Goal: Information Seeking & Learning: Learn about a topic

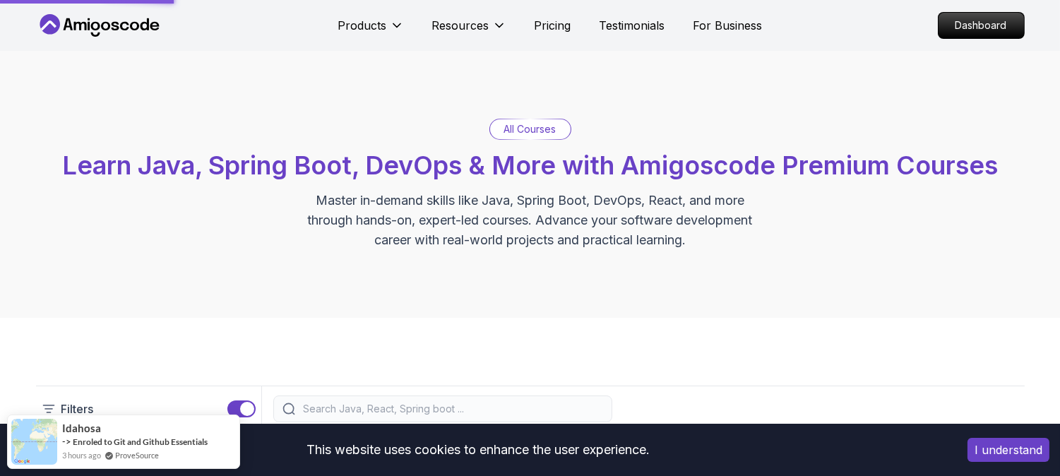
click at [979, 446] on button "I understand" at bounding box center [1008, 450] width 82 height 24
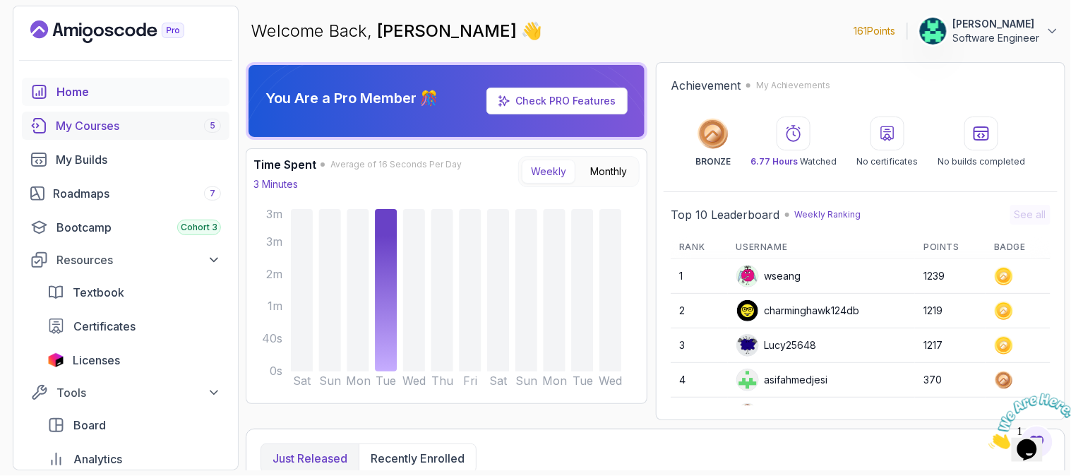
click at [103, 127] on div "My Courses 5" at bounding box center [138, 125] width 165 height 17
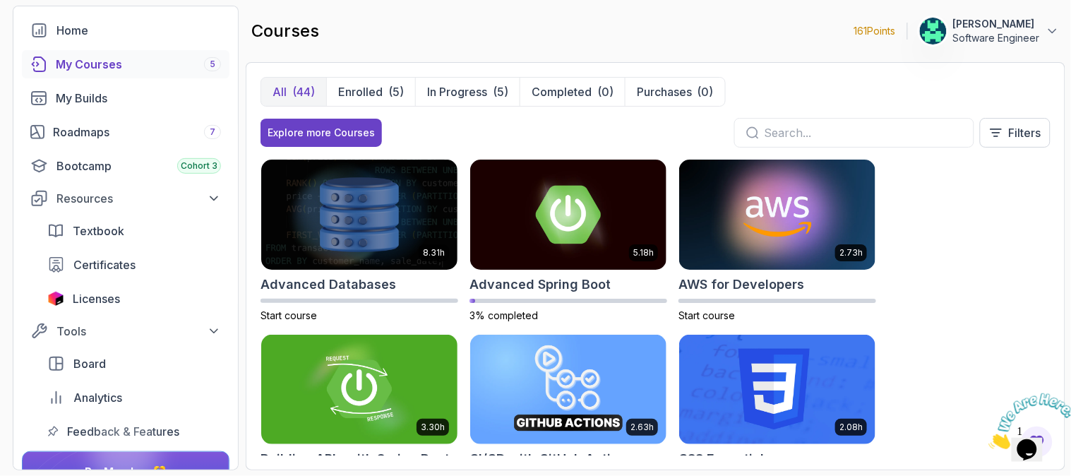
scroll to position [62, 0]
click at [347, 78] on button "Enrolled (5)" at bounding box center [370, 92] width 89 height 28
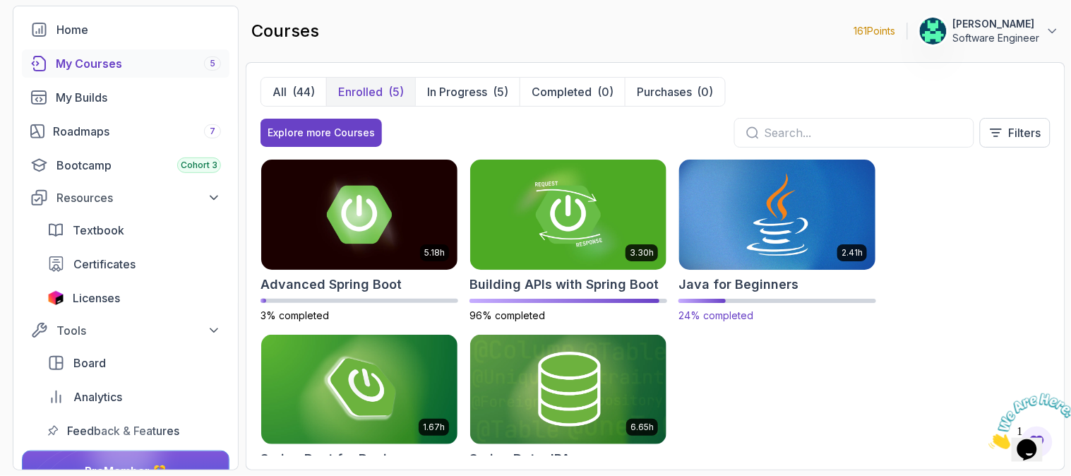
click at [727, 208] on img at bounding box center [777, 214] width 206 height 115
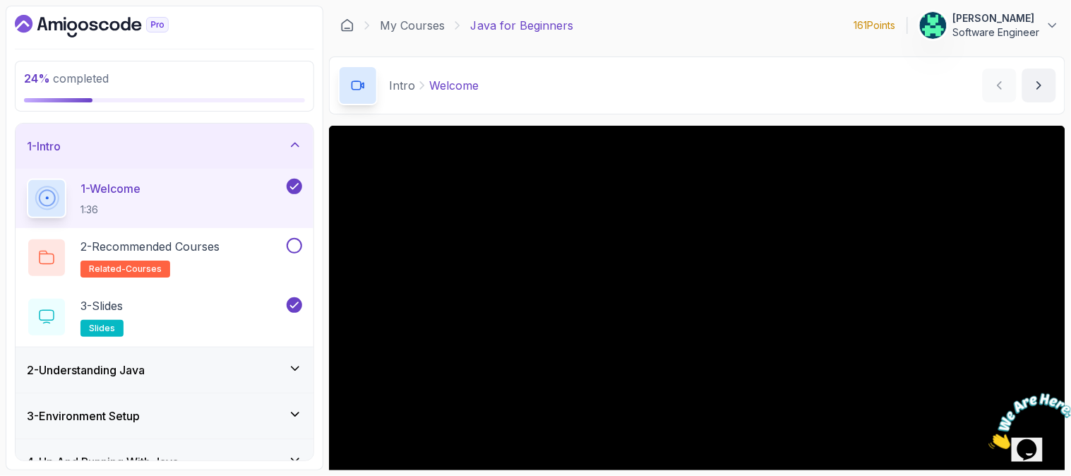
click at [708, 95] on div "Intro Welcome Welcome by nelson" at bounding box center [697, 85] width 736 height 58
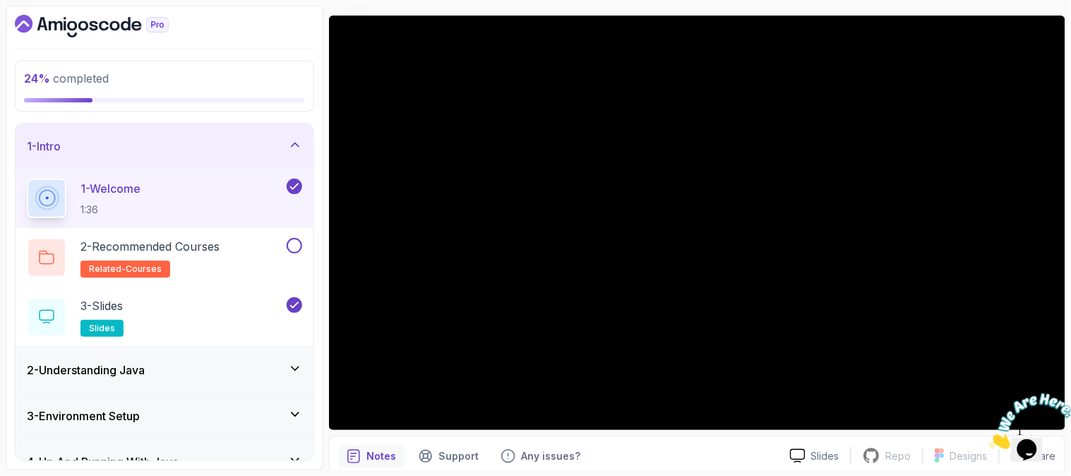
scroll to position [89, 0]
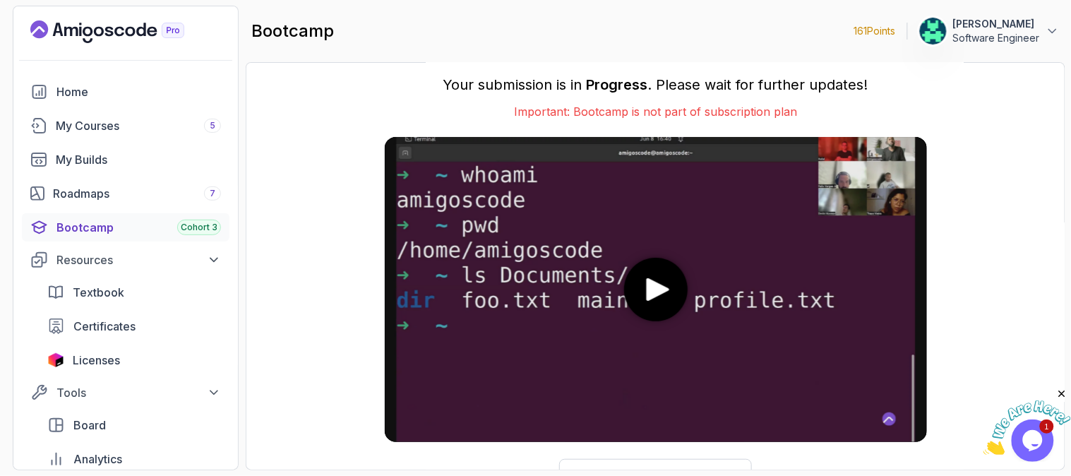
scroll to position [38, 0]
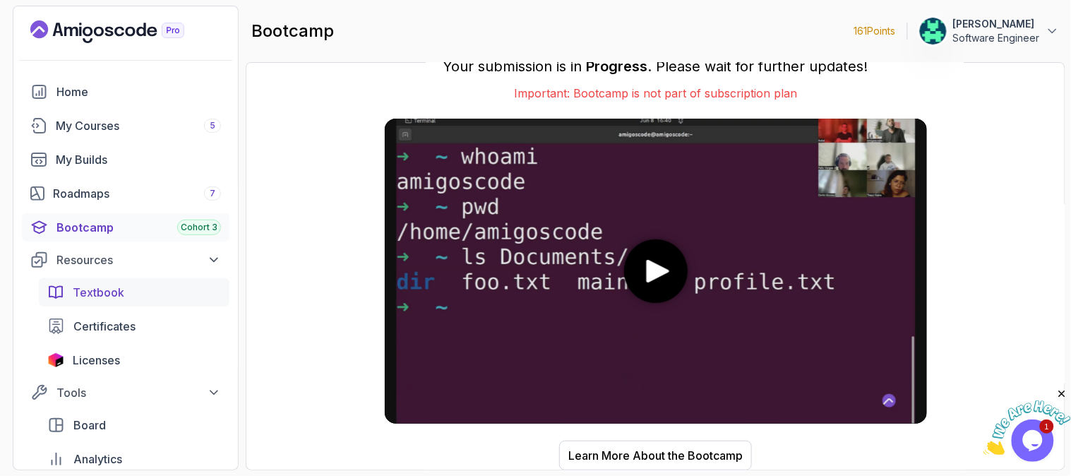
click at [152, 287] on div "Textbook" at bounding box center [147, 292] width 148 height 17
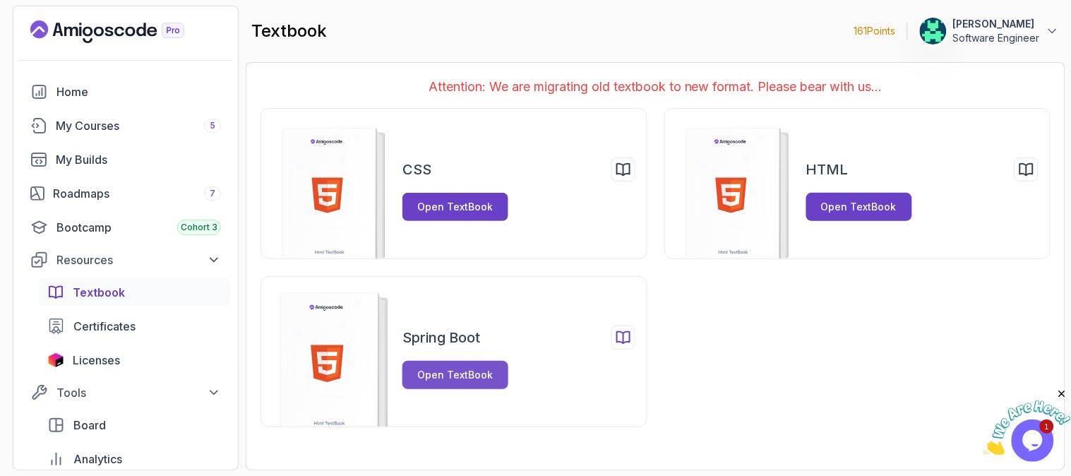
click at [463, 371] on div "Open TextBook" at bounding box center [456, 375] width 76 height 14
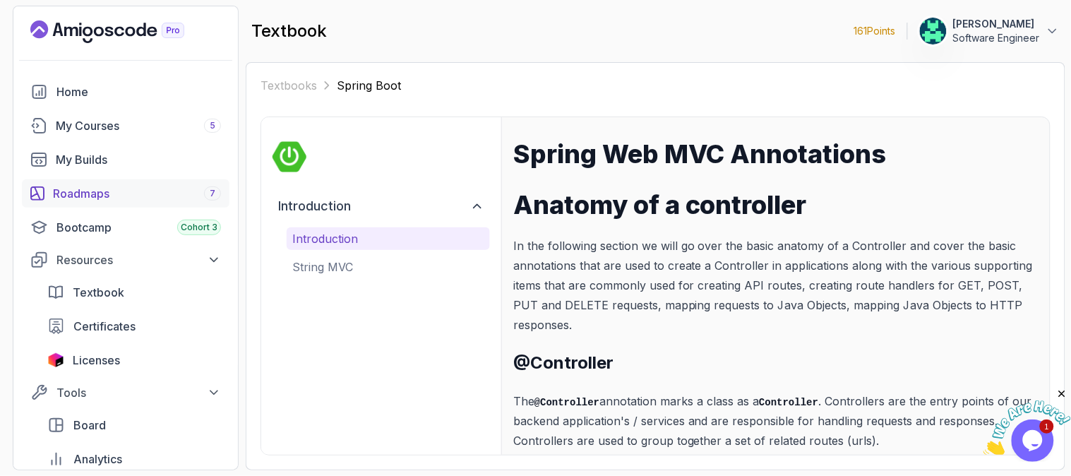
click at [93, 185] on div "Roadmaps 7" at bounding box center [137, 193] width 168 height 17
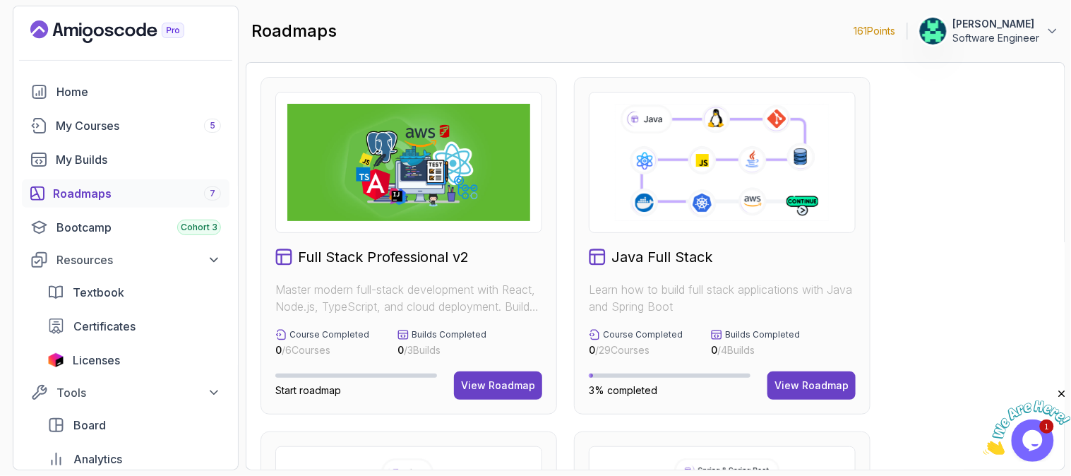
scroll to position [313, 0]
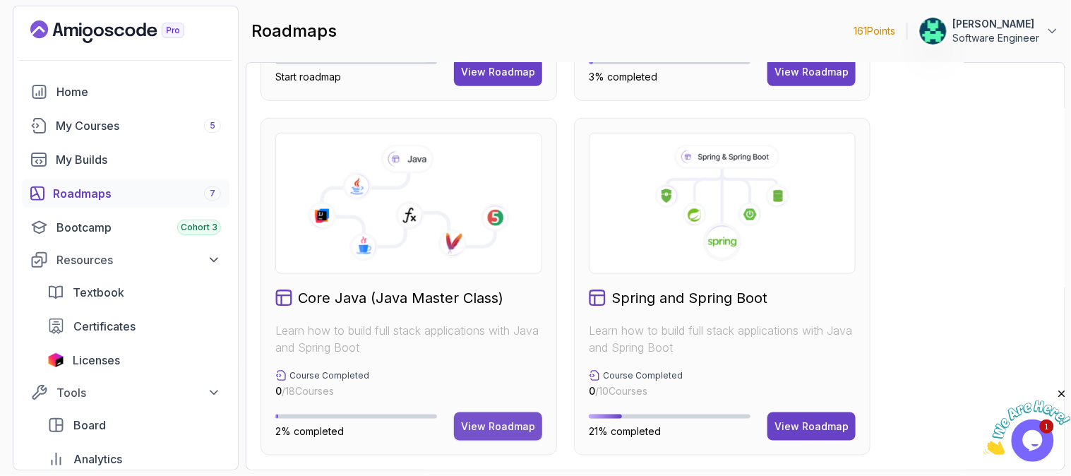
click at [489, 420] on div "View Roadmap" at bounding box center [498, 426] width 74 height 14
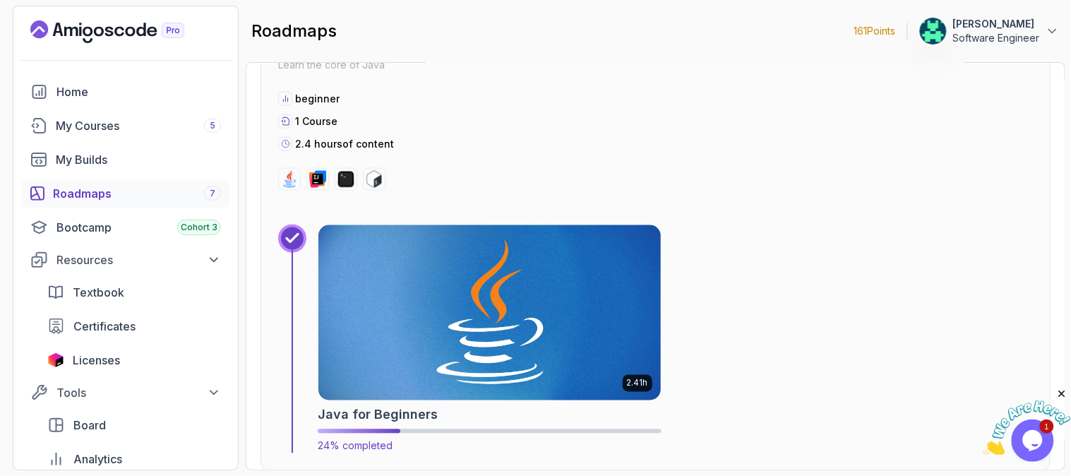
scroll to position [484, 0]
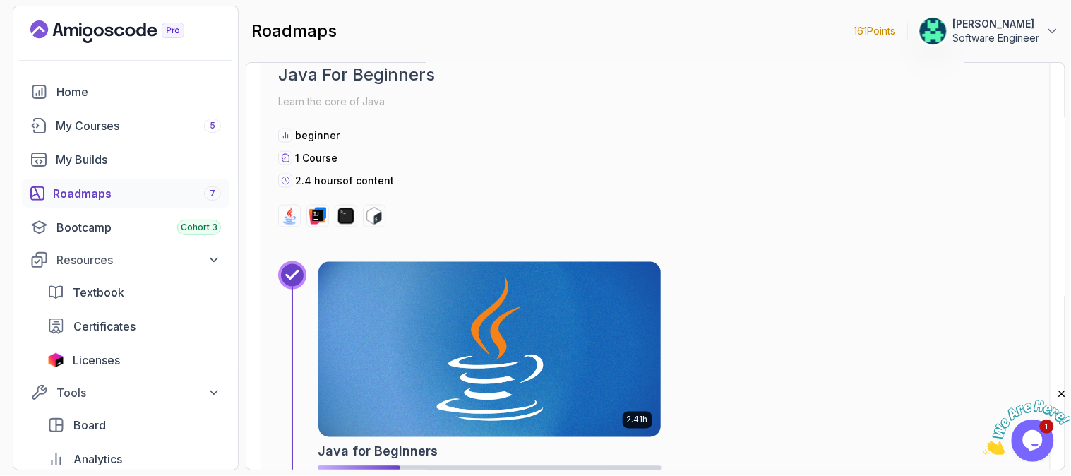
click at [479, 355] on img at bounding box center [489, 350] width 359 height 184
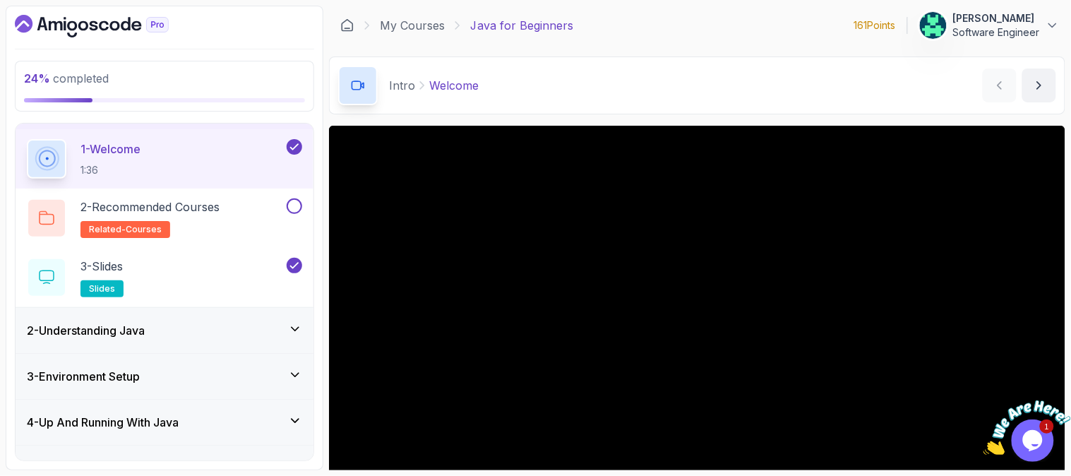
scroll to position [78, 0]
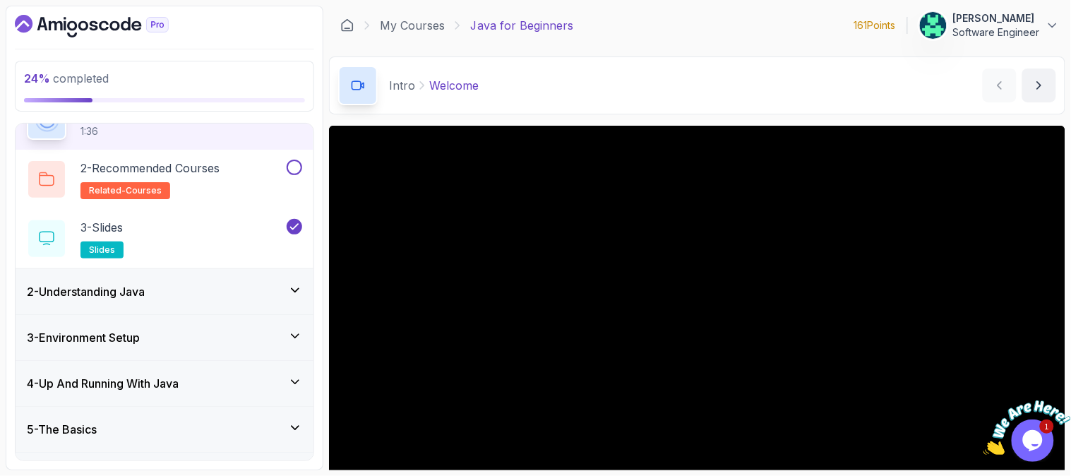
click at [250, 378] on div "4 - Up And Running With Java" at bounding box center [164, 383] width 275 height 17
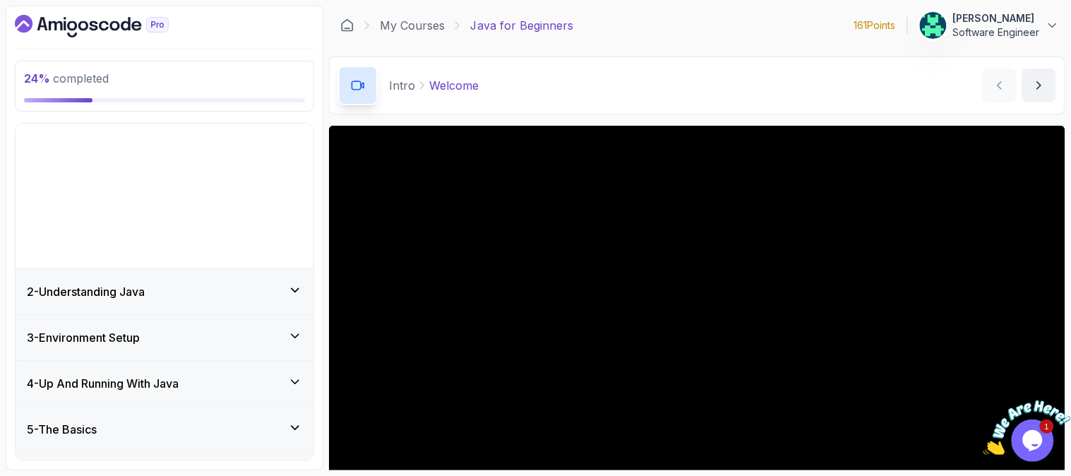
scroll to position [0, 0]
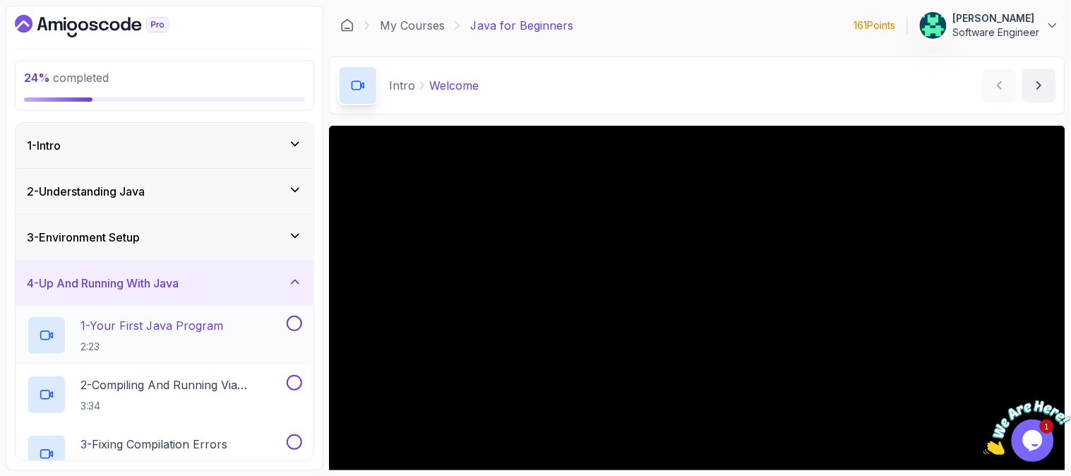
click at [229, 325] on div "1 - Your First Java Program 2:23" at bounding box center [155, 336] width 257 height 40
click at [287, 232] on div "3 - Environment Setup" at bounding box center [164, 237] width 275 height 17
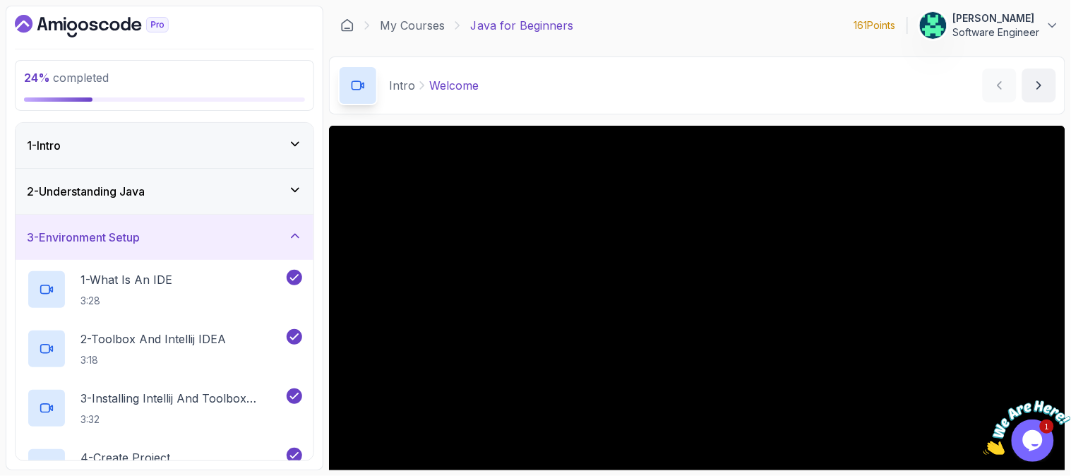
click at [281, 234] on div "3 - Environment Setup" at bounding box center [164, 237] width 275 height 17
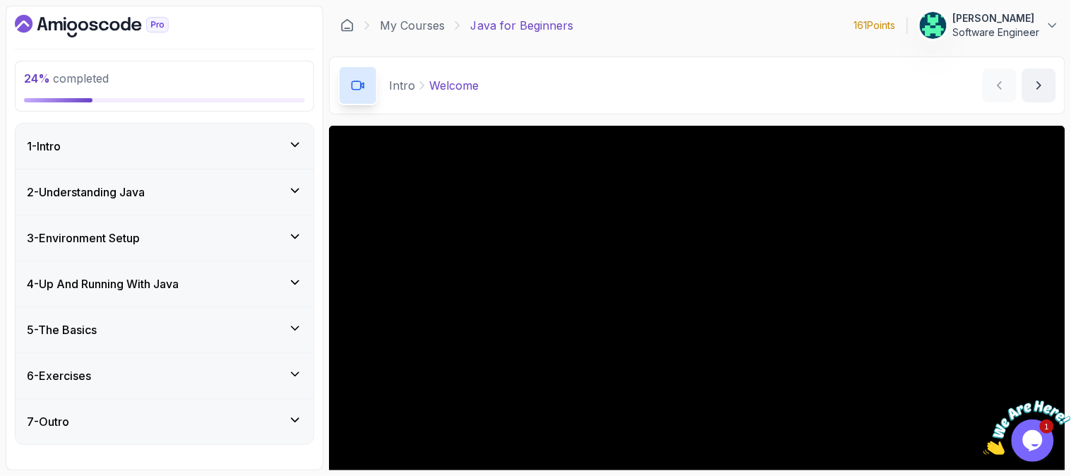
click at [224, 277] on div "4 - Up And Running With Java" at bounding box center [164, 283] width 275 height 17
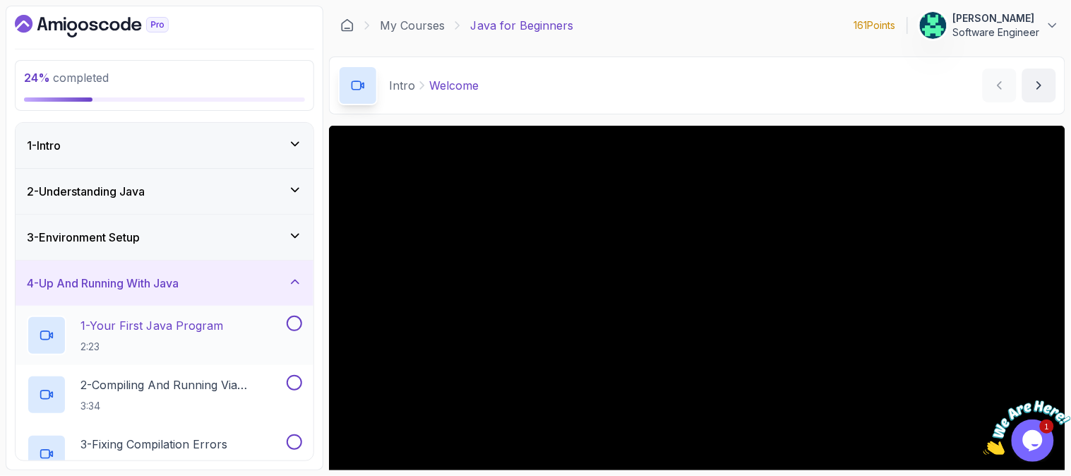
click at [96, 332] on p "1 - Your First Java Program" at bounding box center [151, 325] width 143 height 17
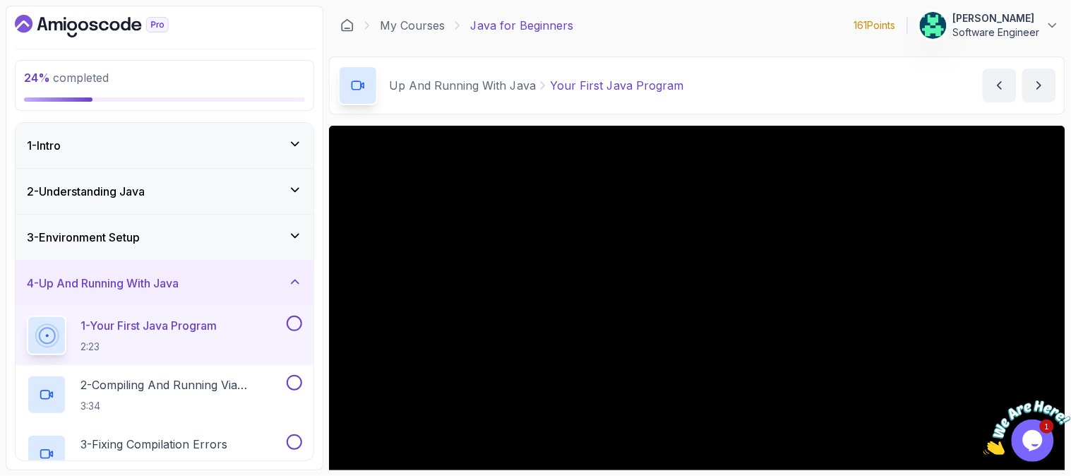
scroll to position [167, 0]
